Goal: Information Seeking & Learning: Learn about a topic

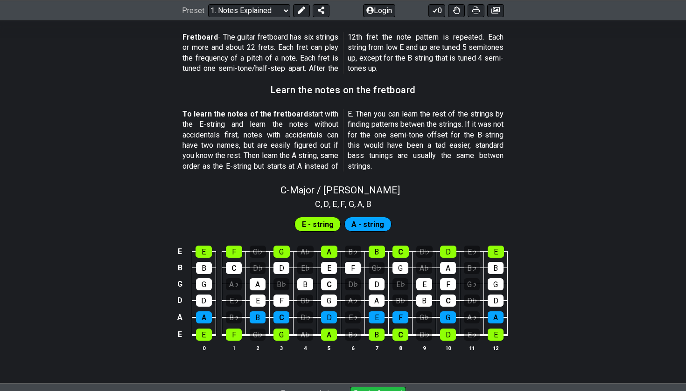
scroll to position [788, 0]
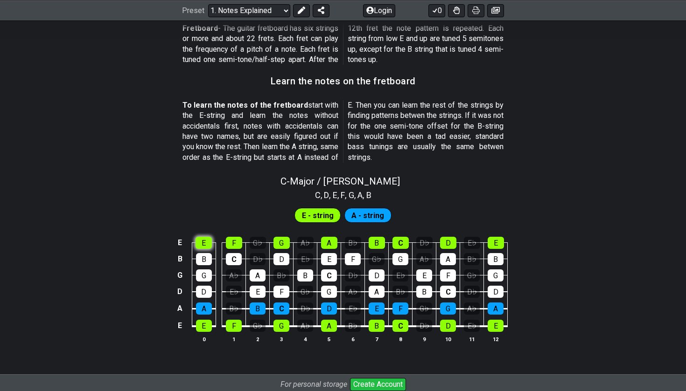
click at [202, 237] on div "E" at bounding box center [203, 243] width 16 height 12
click at [224, 243] on td "C" at bounding box center [234, 251] width 24 height 16
click at [235, 237] on div "F" at bounding box center [234, 243] width 16 height 12
click at [204, 253] on div "B" at bounding box center [204, 259] width 16 height 12
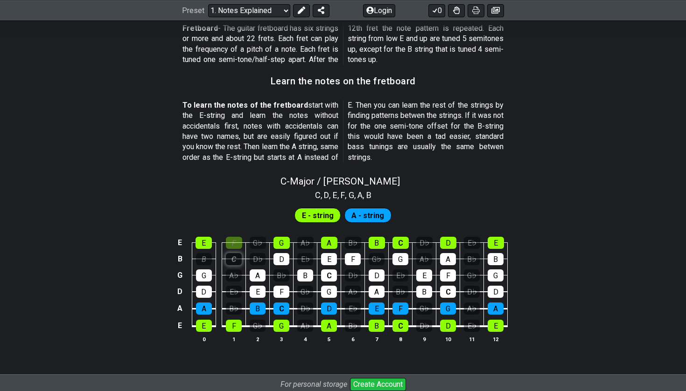
click at [237, 253] on div "C" at bounding box center [234, 259] width 16 height 12
click at [232, 253] on div "C" at bounding box center [234, 259] width 16 height 12
click at [237, 237] on div "F" at bounding box center [234, 243] width 16 height 12
click at [202, 253] on div "B" at bounding box center [204, 259] width 16 height 12
click at [364, 209] on span "A - string" at bounding box center [367, 216] width 33 height 14
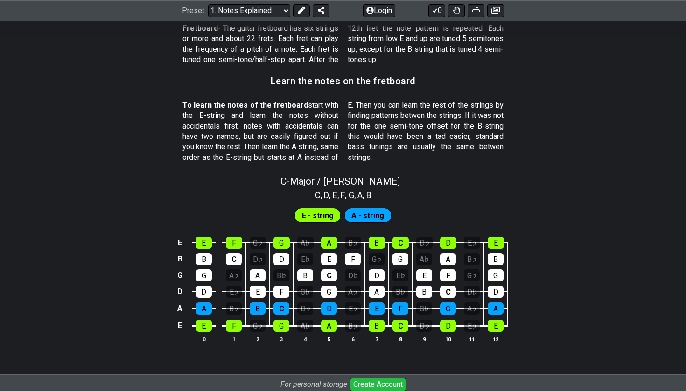
click at [324, 209] on span "E - string" at bounding box center [318, 216] width 32 height 14
click at [371, 209] on span "A - string" at bounding box center [367, 216] width 33 height 14
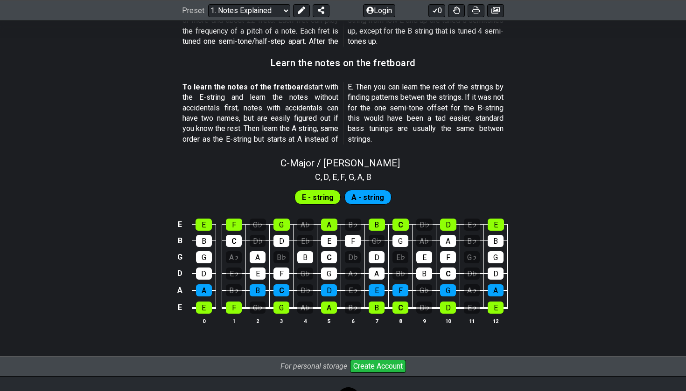
scroll to position [803, 0]
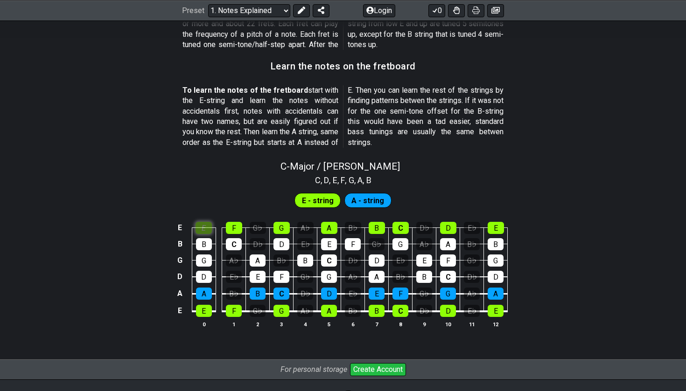
click at [197, 222] on div "E" at bounding box center [203, 228] width 16 height 12
click at [237, 222] on div "F" at bounding box center [234, 228] width 16 height 12
click at [236, 222] on div "F" at bounding box center [234, 228] width 16 height 12
click at [208, 222] on div "E" at bounding box center [203, 228] width 16 height 12
click at [262, 222] on div "G♭" at bounding box center [258, 228] width 16 height 12
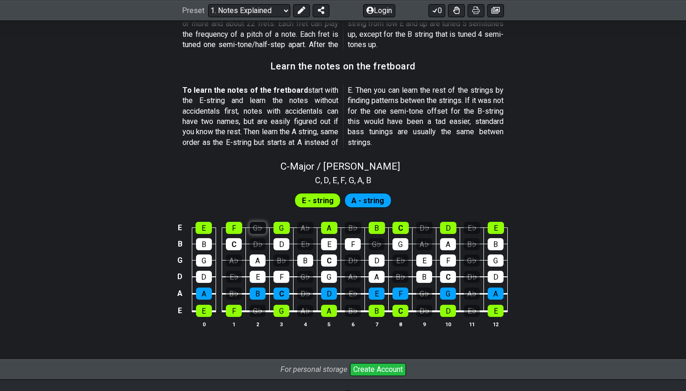
click at [262, 222] on div "G♭" at bounding box center [258, 228] width 16 height 12
click at [262, 238] on div "D♭" at bounding box center [258, 244] width 16 height 12
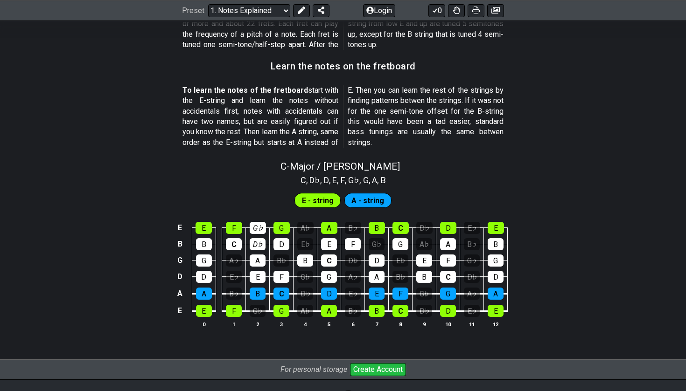
click at [292, 228] on td "D" at bounding box center [282, 236] width 24 height 16
click at [264, 222] on div "G♭" at bounding box center [258, 228] width 16 height 12
click at [260, 238] on div "D♭" at bounding box center [258, 244] width 16 height 12
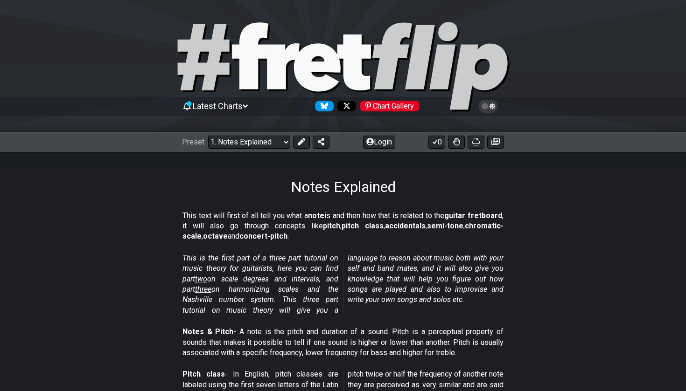
scroll to position [0, 0]
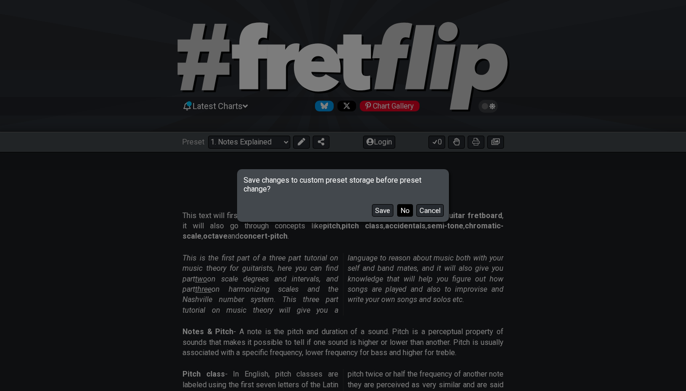
click at [405, 214] on button "No" at bounding box center [405, 210] width 16 height 13
select select "/minor-pentatonic"
select select "C"
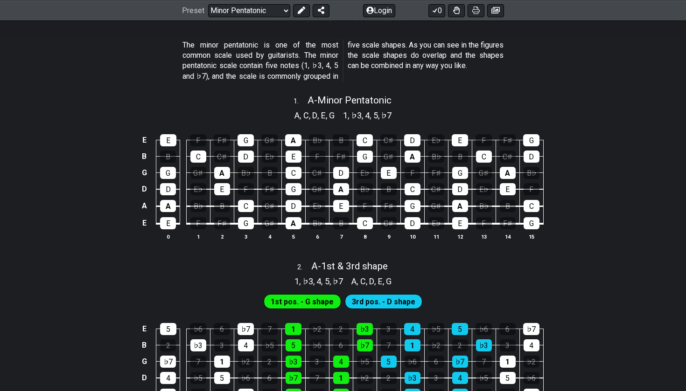
scroll to position [149, 0]
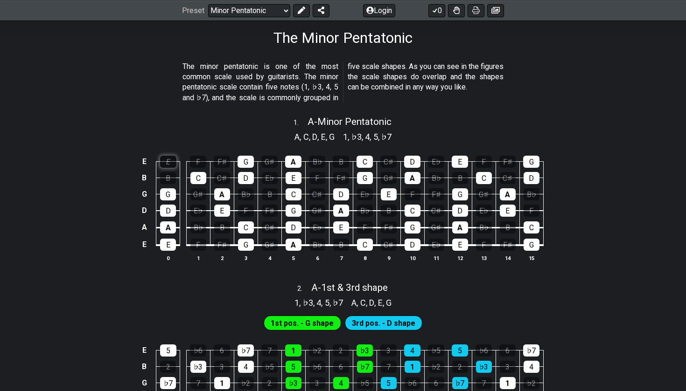
click at [169, 163] on div "E" at bounding box center [168, 162] width 16 height 12
click at [201, 158] on div "F" at bounding box center [198, 162] width 16 height 12
click at [194, 160] on div "F" at bounding box center [198, 162] width 16 height 12
click at [171, 157] on div "E" at bounding box center [168, 162] width 16 height 12
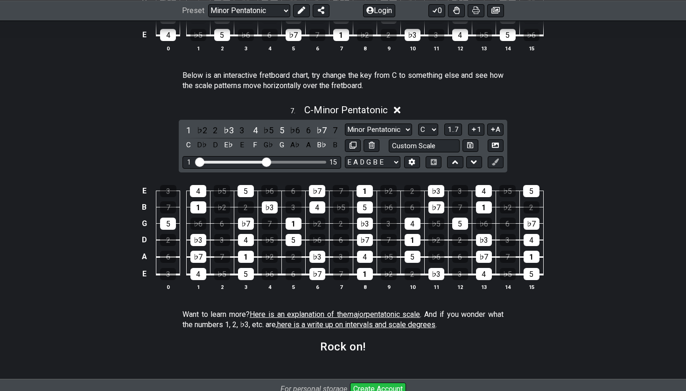
scroll to position [1242, 0]
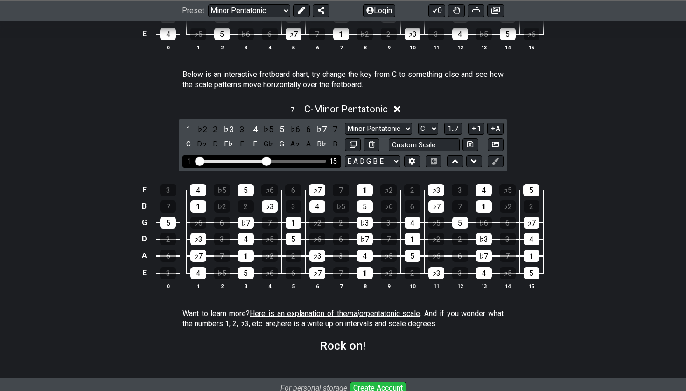
click at [254, 159] on div "1 15" at bounding box center [261, 161] width 159 height 13
drag, startPoint x: 265, startPoint y: 156, endPoint x: 242, endPoint y: 155, distance: 22.9
click at [242, 160] on input "Visible fret range" at bounding box center [261, 160] width 132 height 0
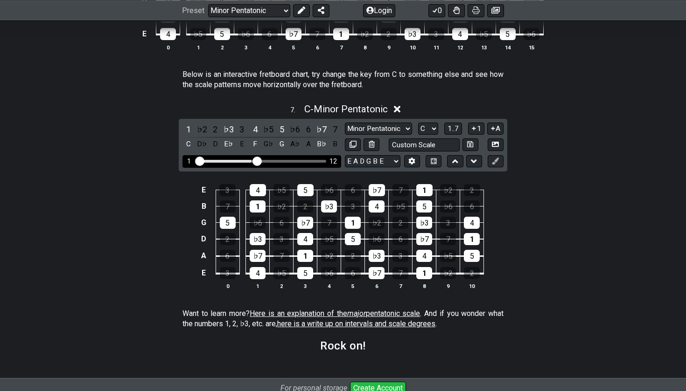
drag, startPoint x: 242, startPoint y: 155, endPoint x: 258, endPoint y: 155, distance: 15.9
click at [258, 160] on input "Visible fret range" at bounding box center [261, 160] width 132 height 0
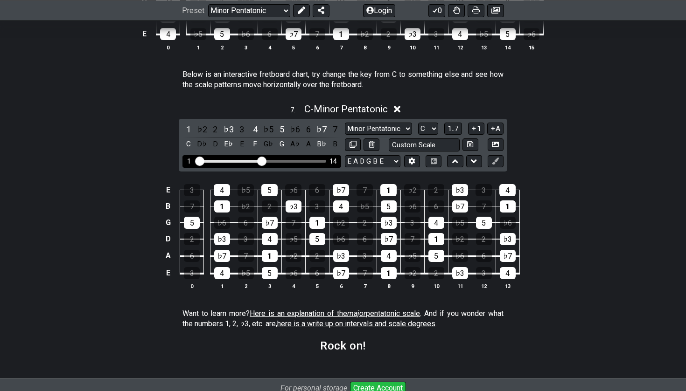
drag, startPoint x: 258, startPoint y: 155, endPoint x: 263, endPoint y: 153, distance: 5.2
click at [263, 160] on input "Visible fret range" at bounding box center [261, 160] width 132 height 0
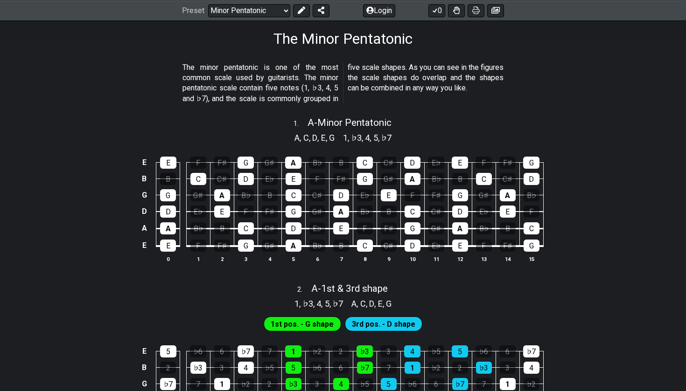
scroll to position [169, 0]
